Goal: Check status

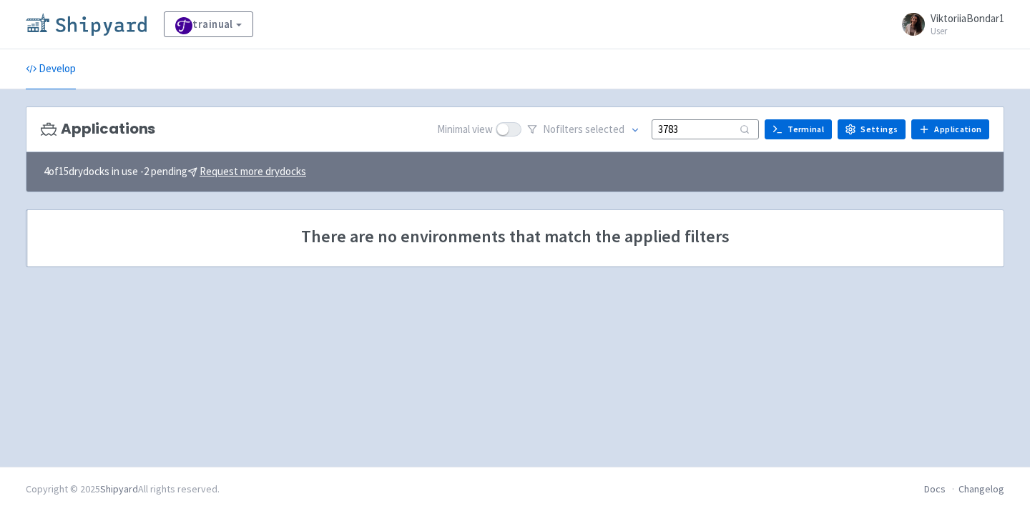
click at [64, 27] on img at bounding box center [86, 24] width 121 height 23
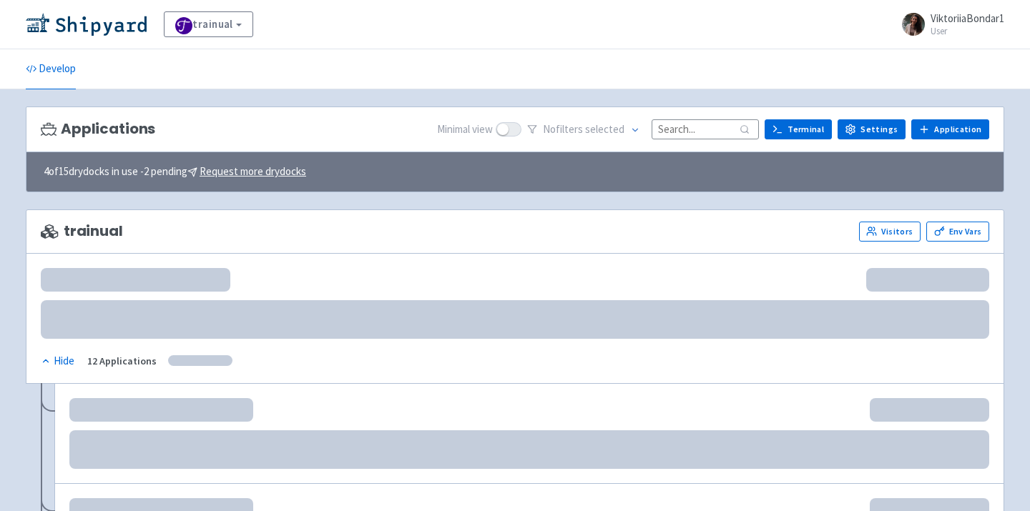
click at [710, 132] on input at bounding box center [705, 128] width 107 height 19
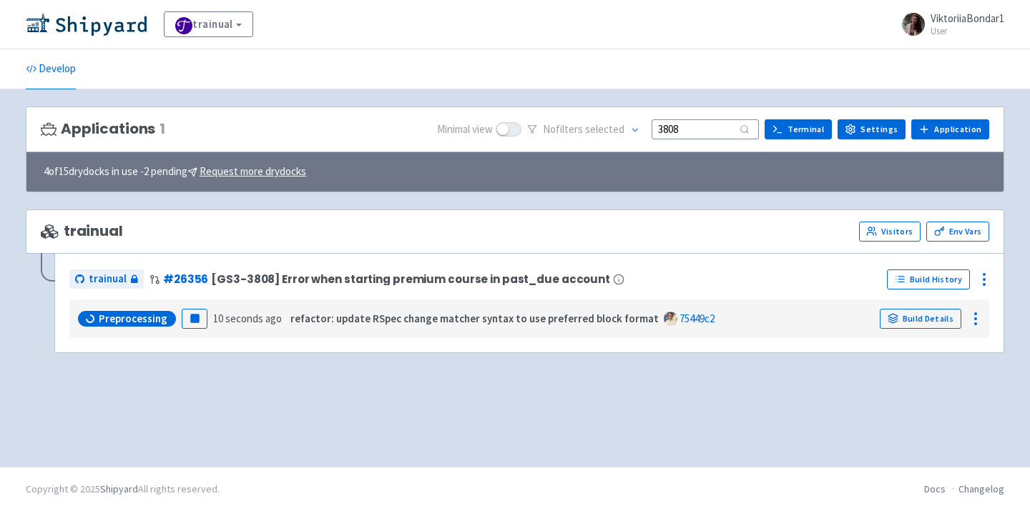
type input "3808"
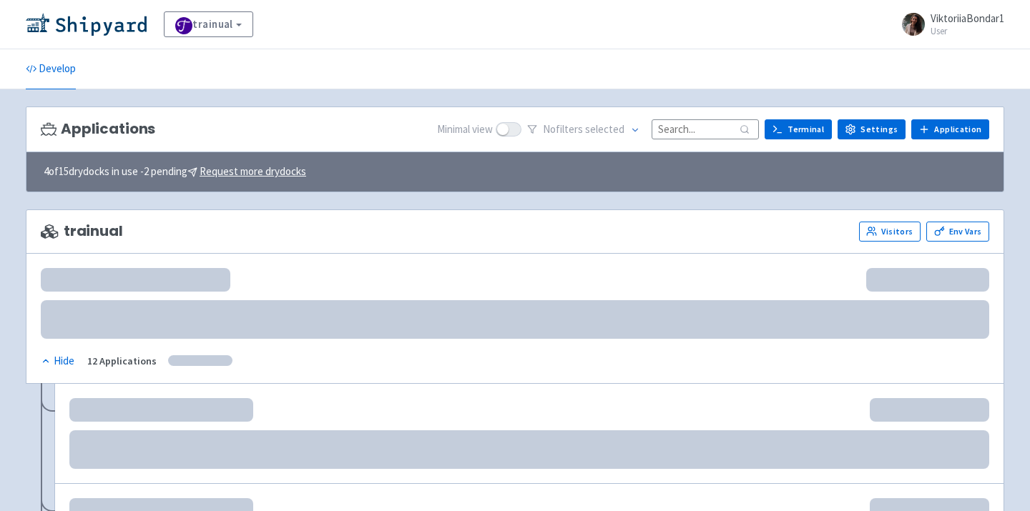
click at [694, 127] on input at bounding box center [705, 128] width 107 height 19
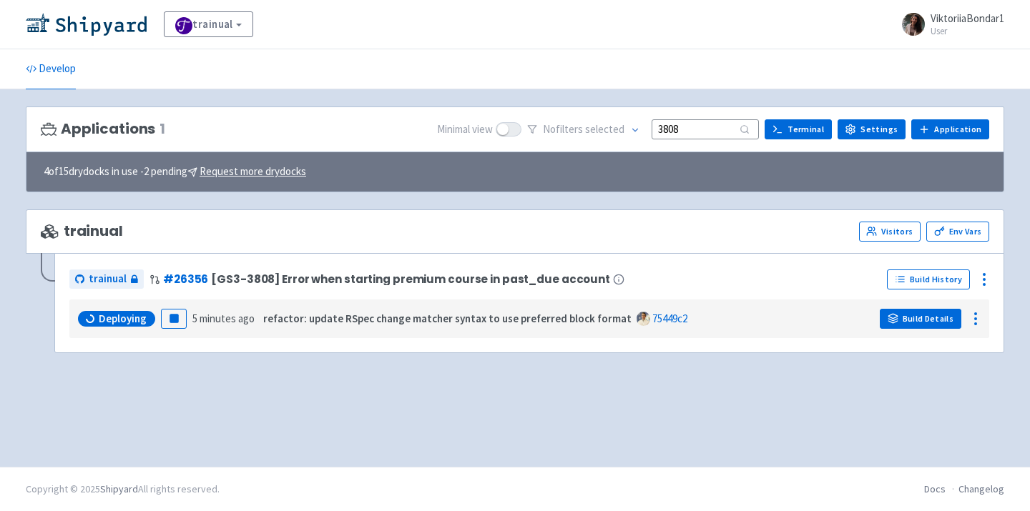
type input "3808"
click at [928, 323] on link "Build Details" at bounding box center [921, 319] width 82 height 20
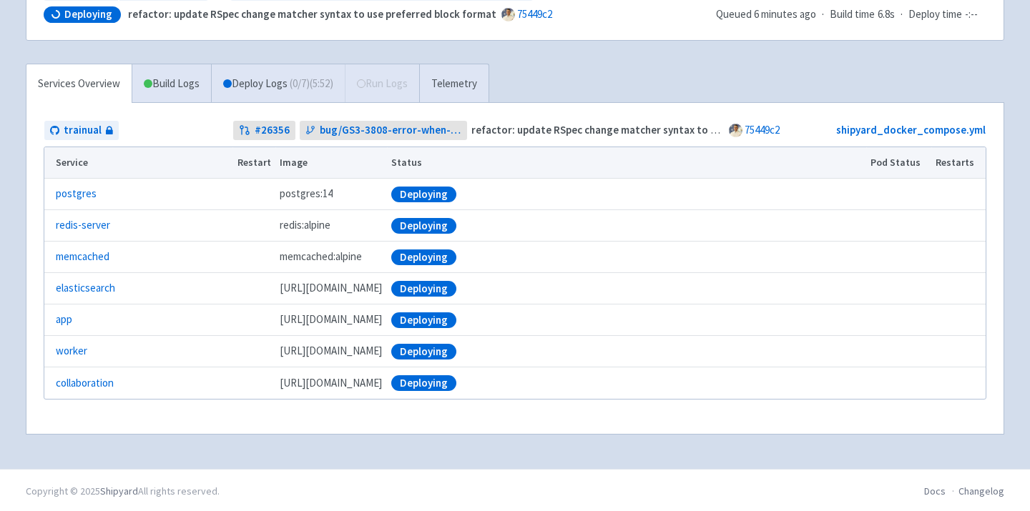
scroll to position [210, 0]
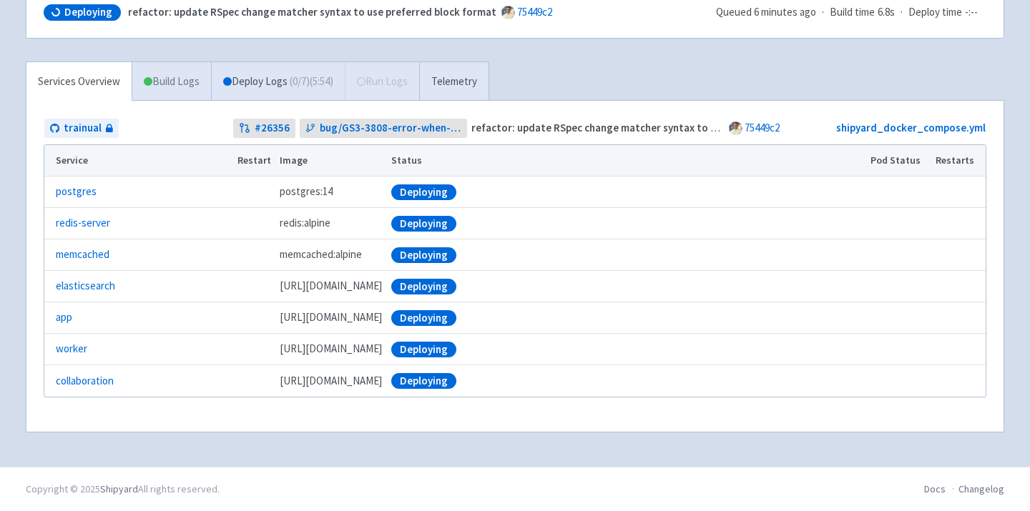
click at [184, 89] on link "Build Logs" at bounding box center [171, 81] width 79 height 39
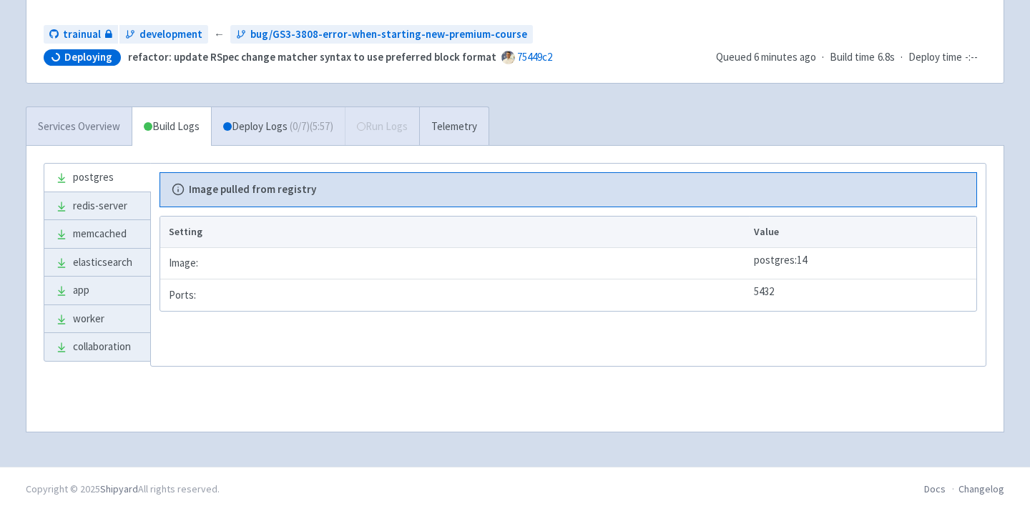
click at [83, 119] on link "Services Overview" at bounding box center [78, 126] width 105 height 39
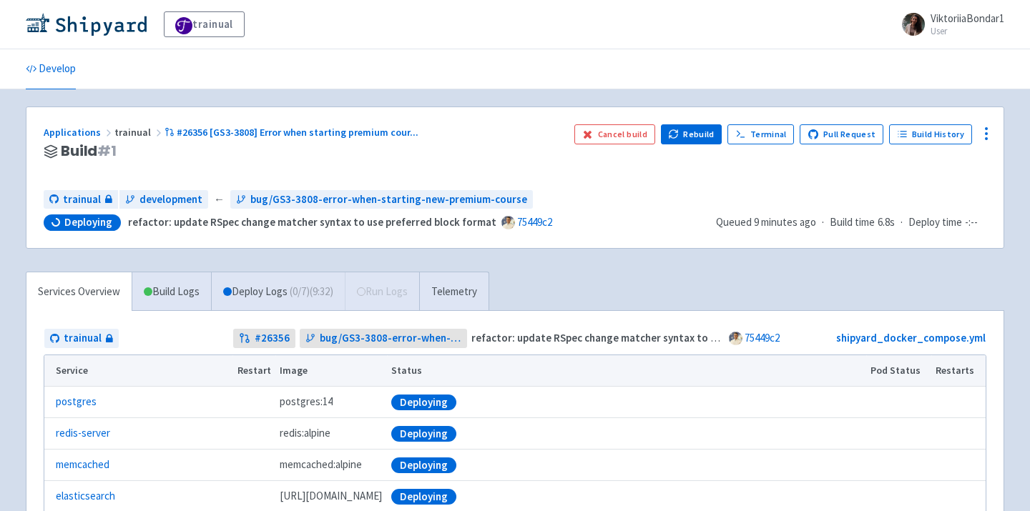
click at [577, 207] on div "trainual development ← bug/GS3-3808-error-when-starting-new-premium-course" at bounding box center [374, 199] width 661 height 19
click at [558, 170] on div "Applications trainual #26356 [GS3-3808] Error when starting premium cour ... Bu…" at bounding box center [303, 151] width 519 height 54
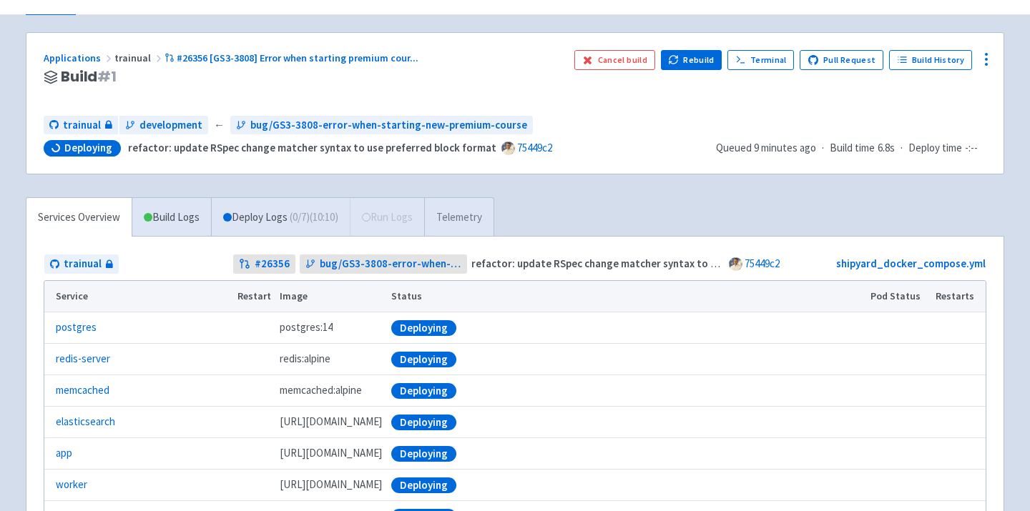
scroll to position [210, 0]
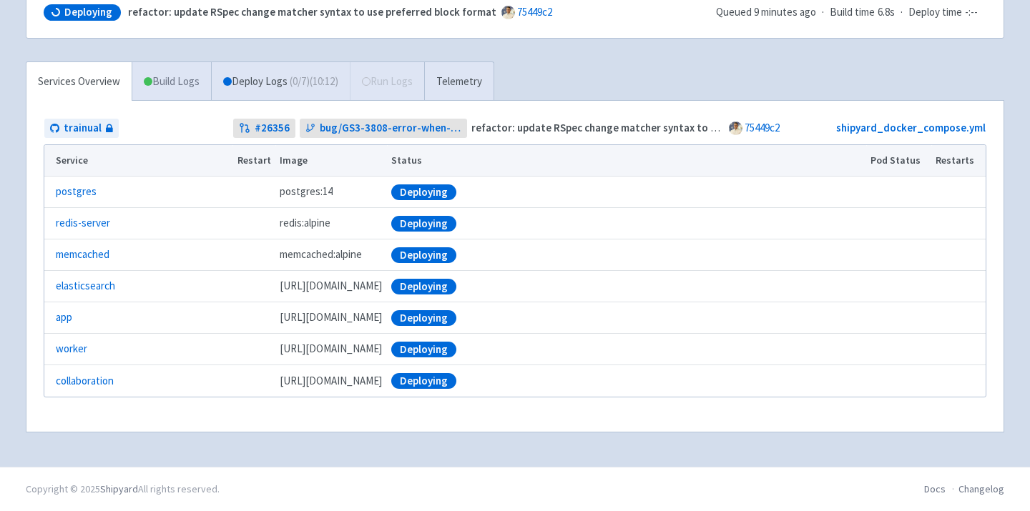
click at [187, 77] on link "Build Logs" at bounding box center [171, 81] width 79 height 39
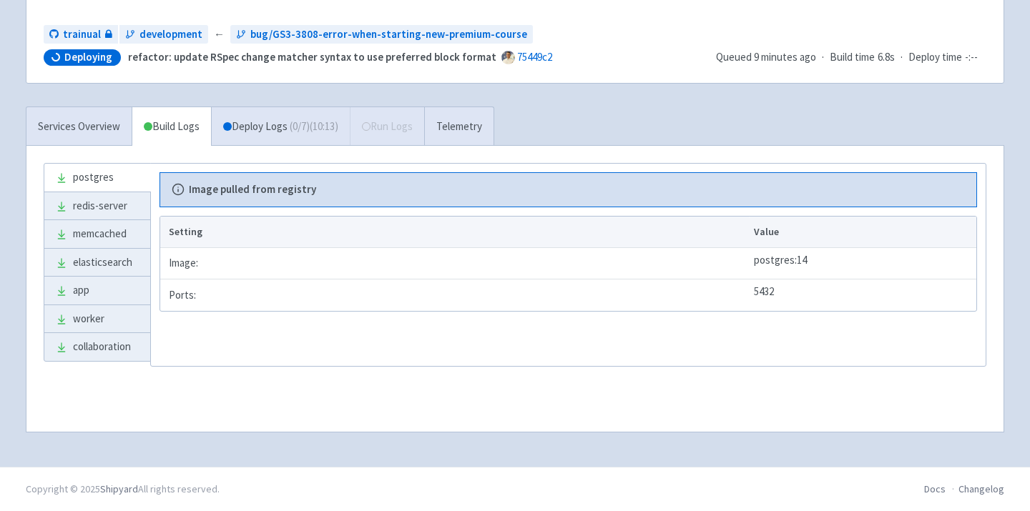
scroll to position [165, 0]
click at [89, 124] on link "Services Overview" at bounding box center [78, 126] width 105 height 39
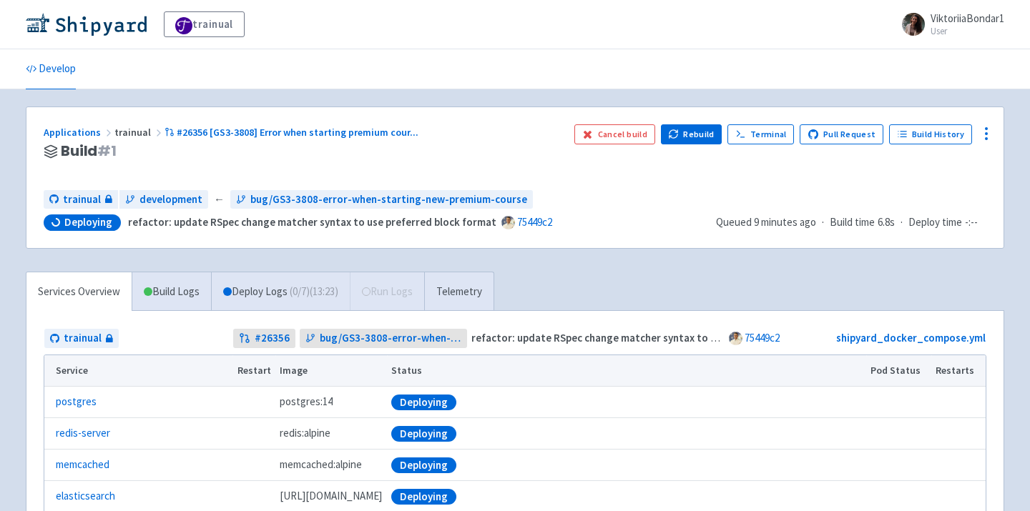
click at [601, 185] on div "Applications trainual #26356 [GS3-3808] Error when starting premium cour ... Bu…" at bounding box center [514, 177] width 977 height 141
click at [518, 129] on div "Applications trainual #26356 [GS3-3808] Error when starting premium cour ..." at bounding box center [303, 132] width 519 height 16
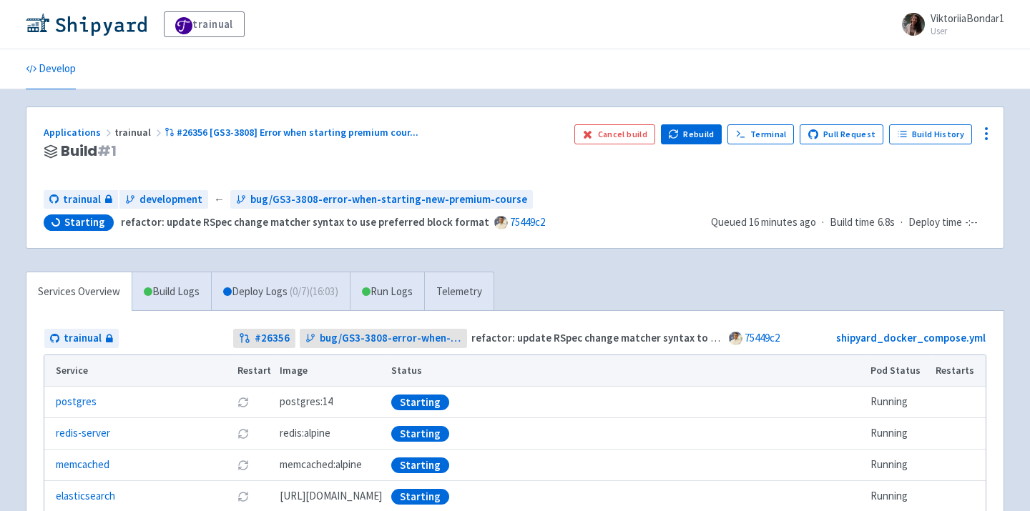
click at [461, 141] on div "Applications trainual #26356 [GS3-3808] Error when starting premium cour ... Bu…" at bounding box center [303, 151] width 519 height 54
